Goal: Task Accomplishment & Management: Use online tool/utility

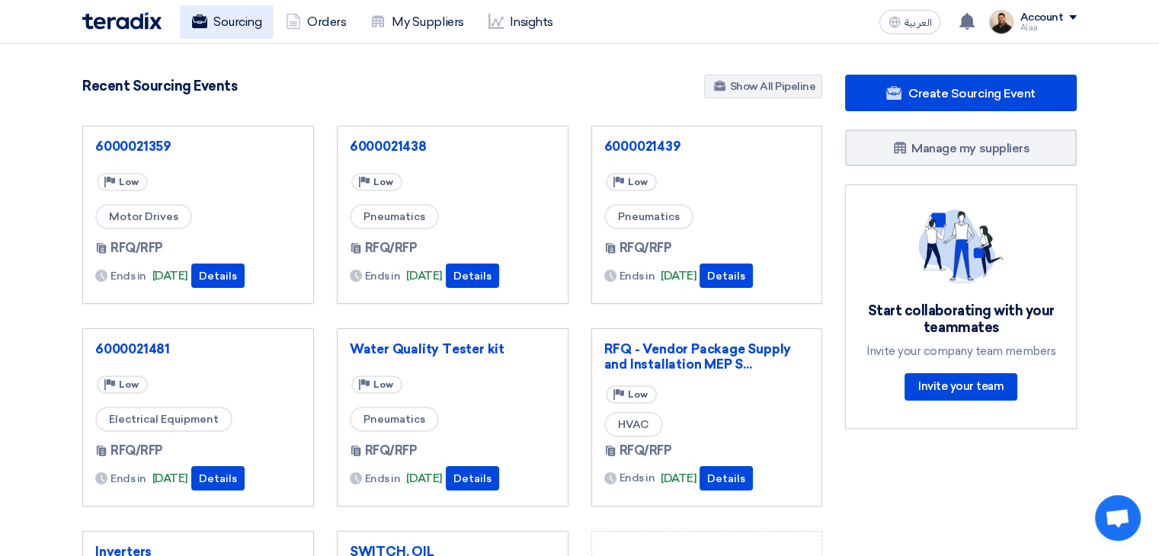
click at [248, 14] on link "Sourcing" at bounding box center [227, 22] width 94 height 34
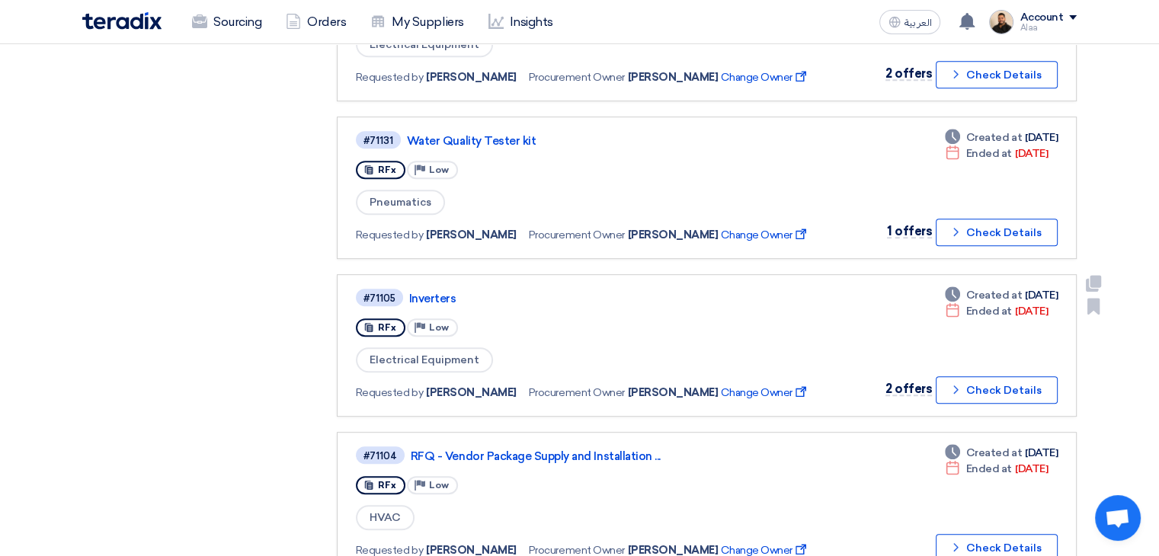
scroll to position [609, 0]
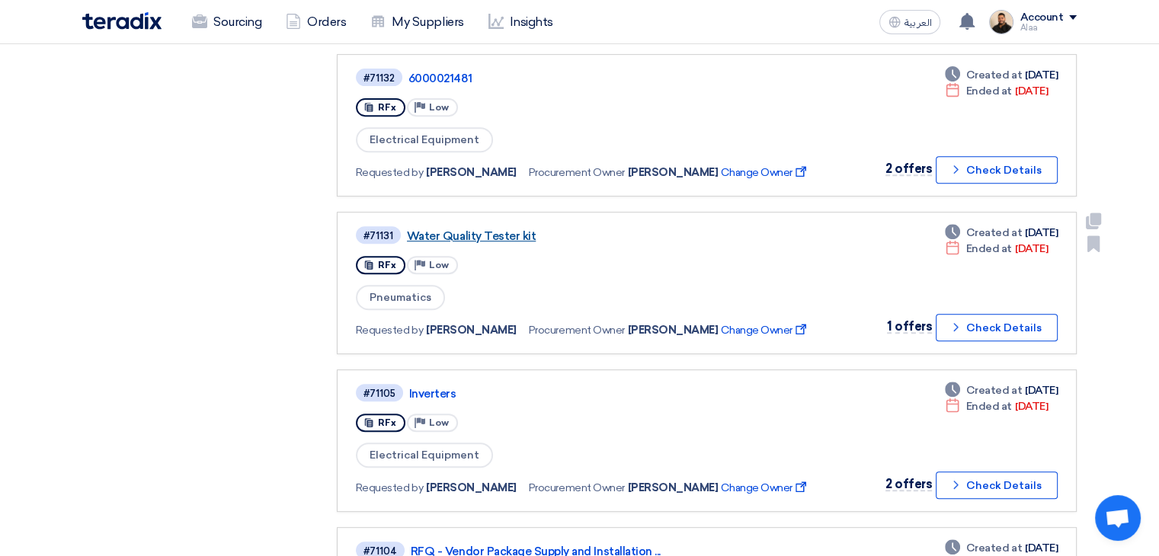
click at [506, 229] on link "Water Quality Tester kit" at bounding box center [597, 236] width 381 height 14
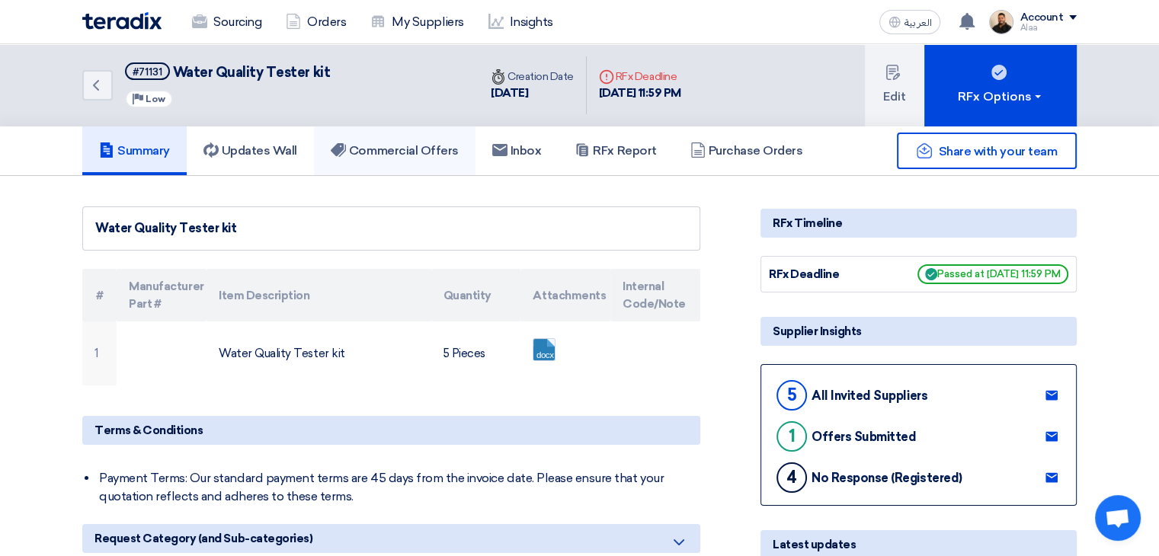
click at [386, 145] on h5 "Commercial Offers" at bounding box center [395, 150] width 128 height 15
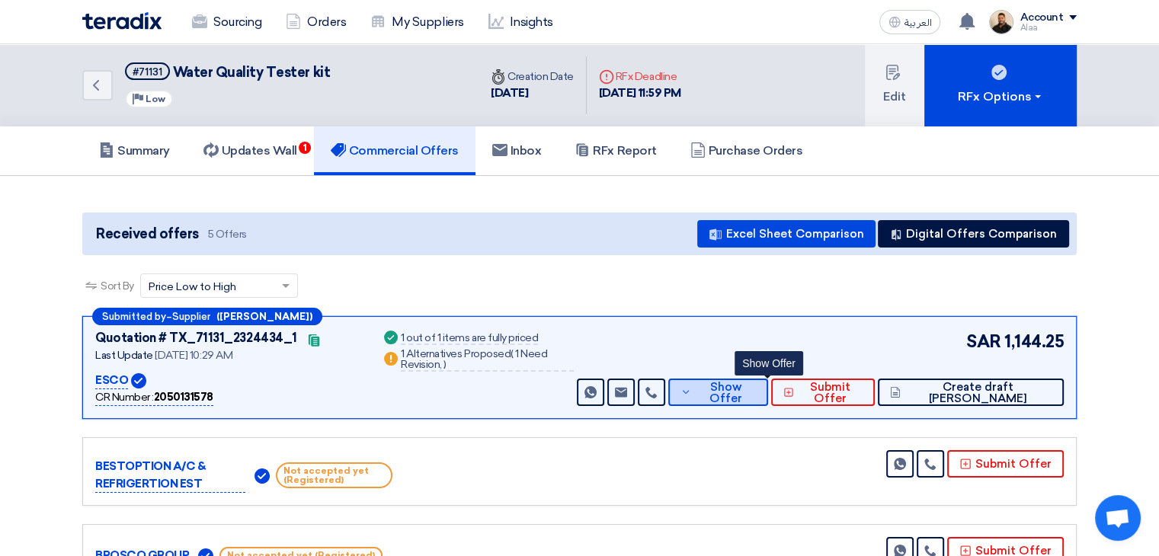
click at [756, 386] on span "Show Offer" at bounding box center [725, 393] width 61 height 23
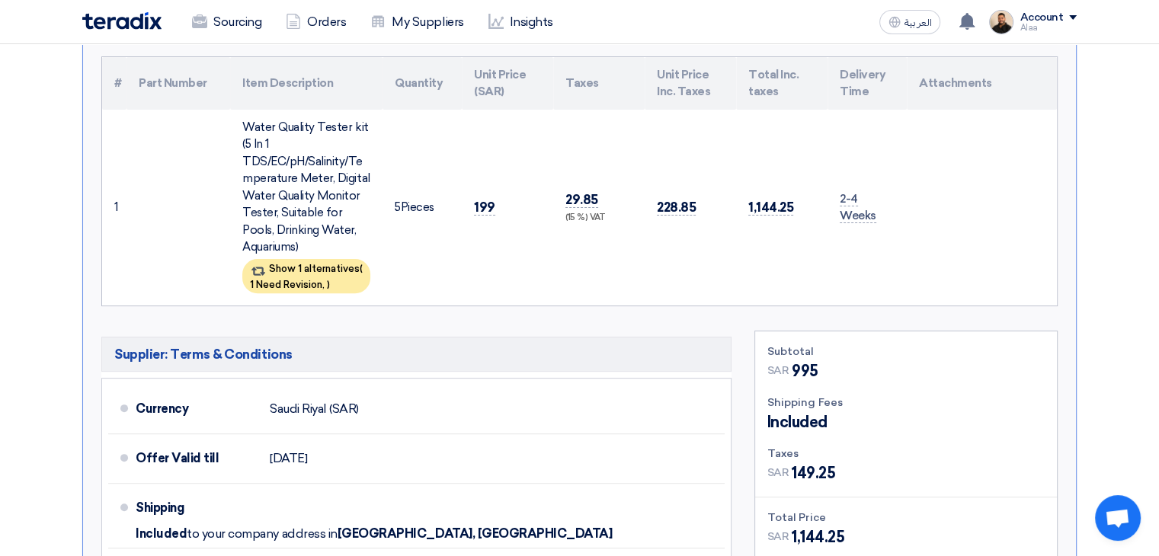
scroll to position [457, 0]
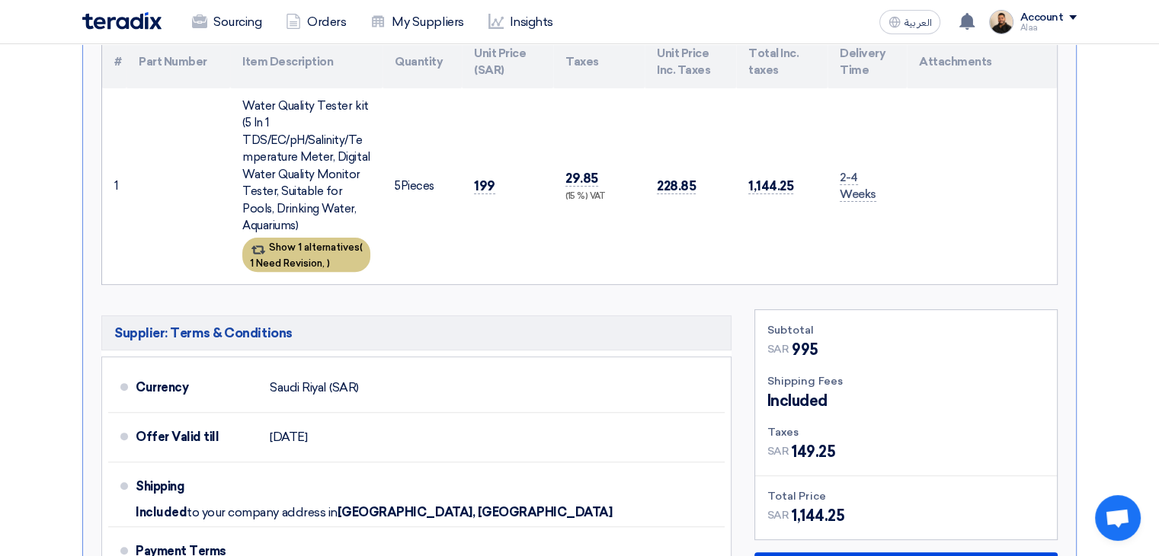
click at [332, 241] on div "Show 1 alternatives ( 1 Need Revision, )" at bounding box center [306, 255] width 128 height 34
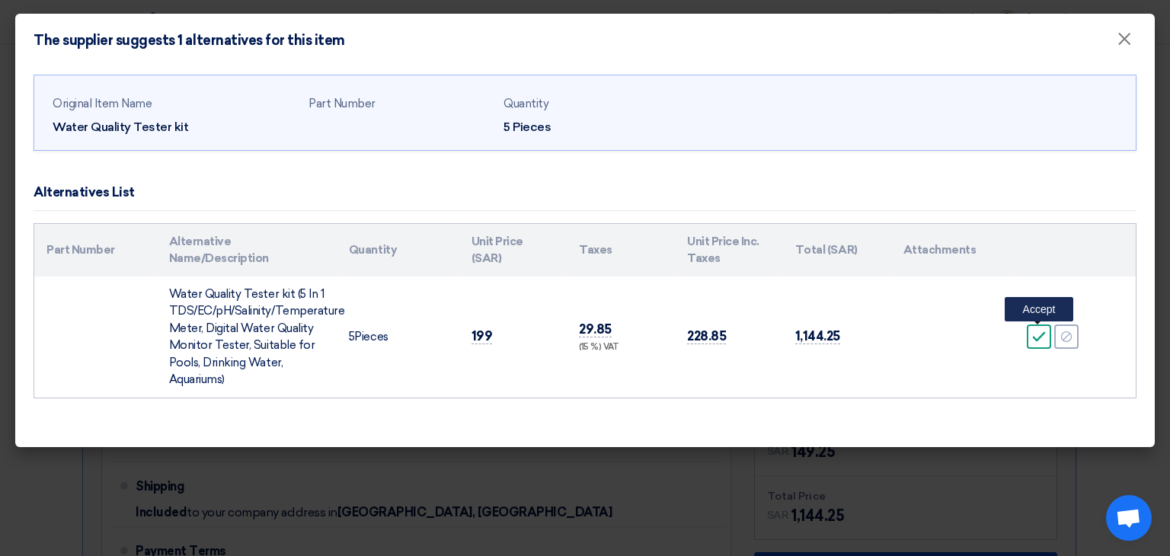
click at [1037, 339] on use at bounding box center [1039, 337] width 13 height 10
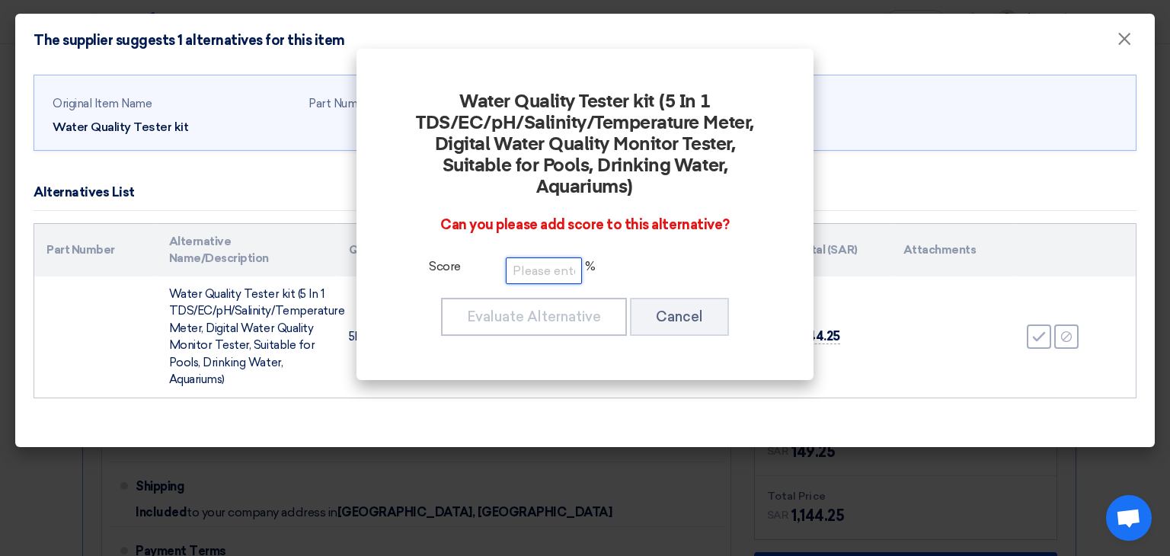
click at [536, 272] on input "number" at bounding box center [544, 270] width 76 height 27
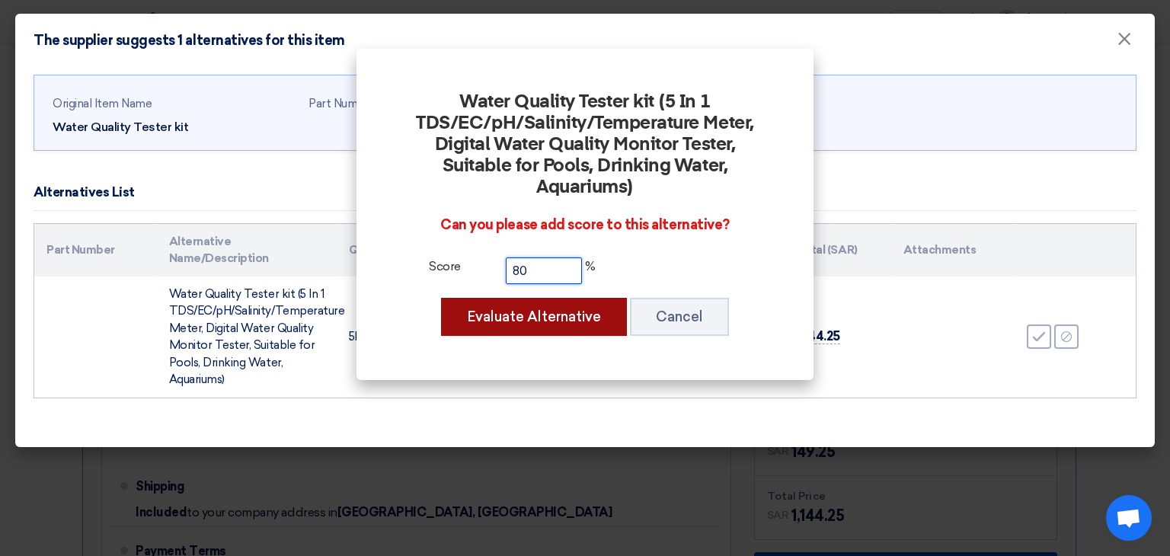
type input "80"
click at [545, 318] on button "Evaluate Alternative" at bounding box center [534, 317] width 186 height 38
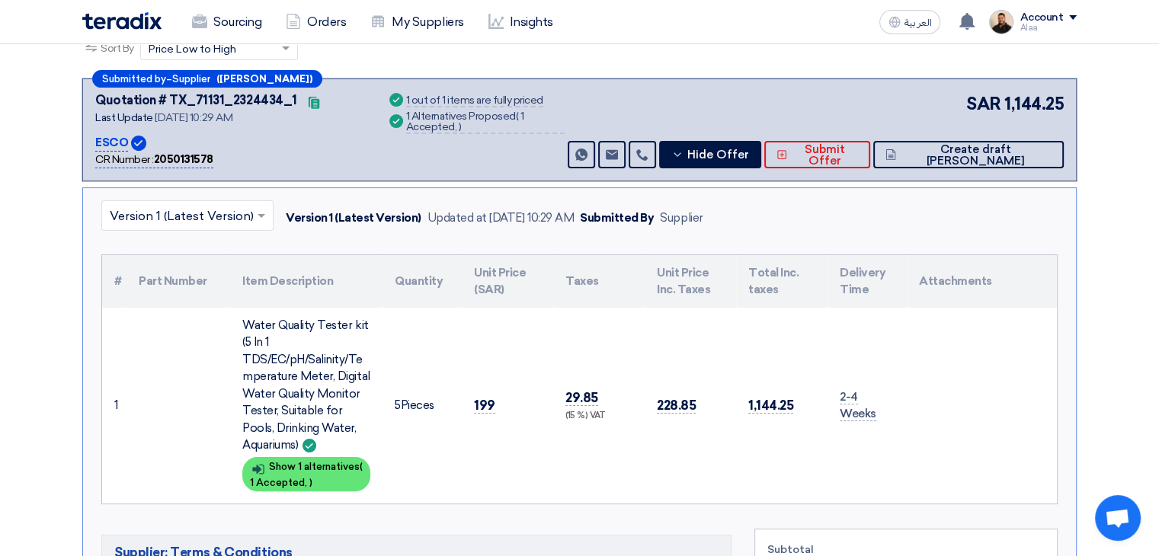
scroll to position [305, 0]
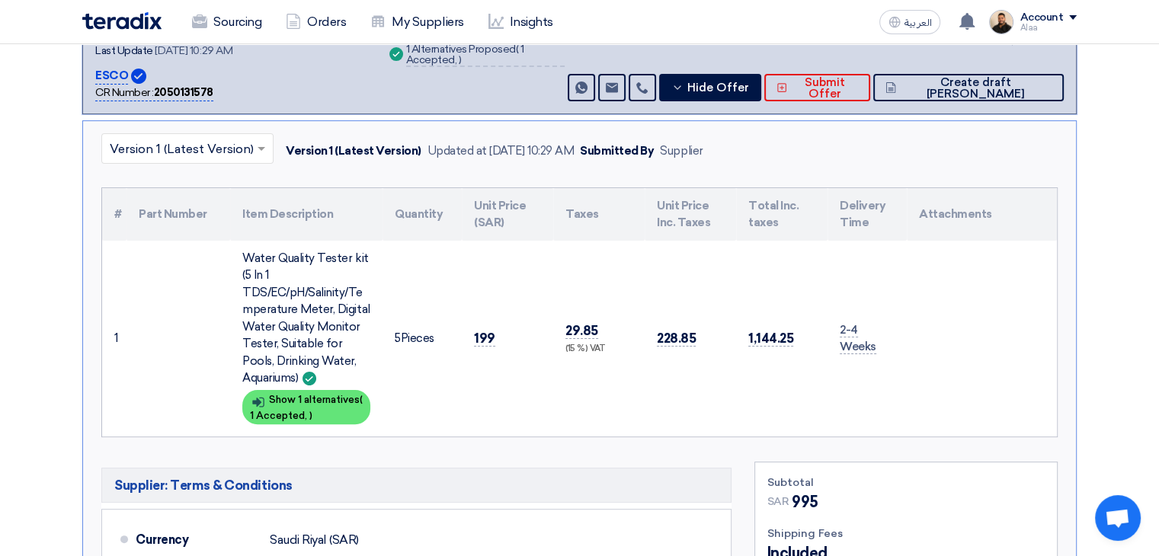
drag, startPoint x: 954, startPoint y: 375, endPoint x: 107, endPoint y: 206, distance: 863.7
click at [107, 206] on table "# Part Number Item Description Quantity Unit Price (SAR) Taxes Unit Price Inc. …" at bounding box center [579, 312] width 954 height 248
copy table "# Part Number Item Description Quantity Unit Price (SAR) Taxes Unit Price Inc. …"
click at [1097, 408] on section "Received offers 5 Offers Excel Sheet Comparison Digital Offers Comparison Sort …" at bounding box center [579, 514] width 1159 height 1287
drag, startPoint x: 1129, startPoint y: 250, endPoint x: 1105, endPoint y: 238, distance: 26.2
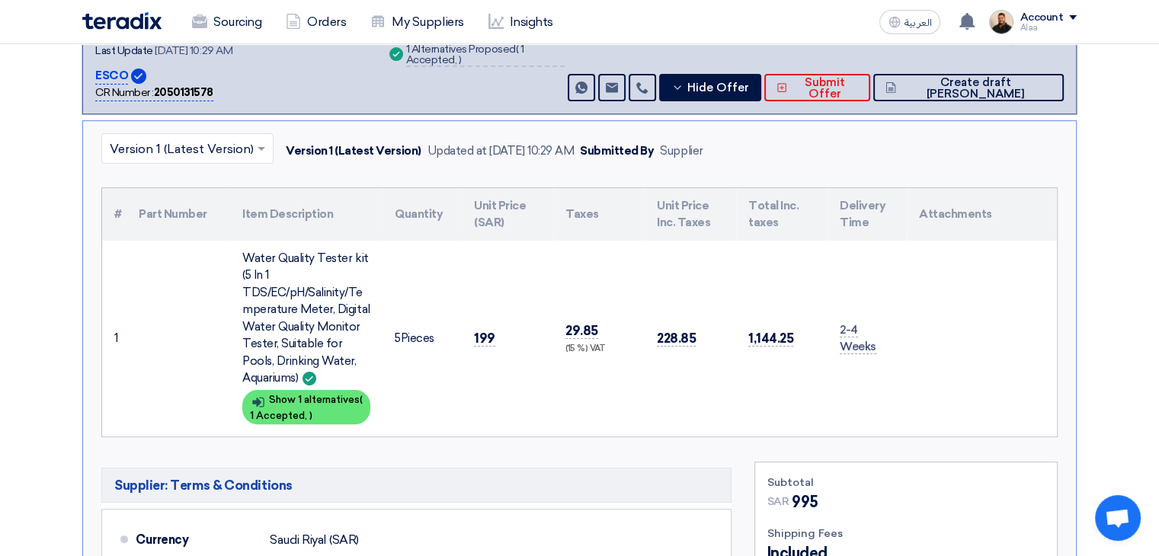
click at [1129, 250] on section "Received offers 5 Offers Excel Sheet Comparison Digital Offers Comparison Sort …" at bounding box center [579, 514] width 1159 height 1287
